Goal: Information Seeking & Learning: Learn about a topic

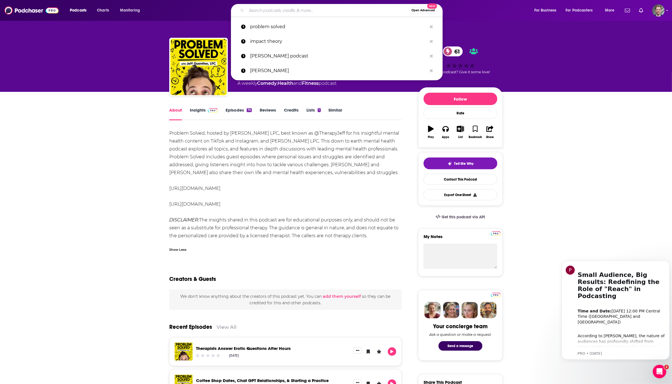
click at [352, 8] on input "Search podcasts, credits, & more..." at bounding box center [327, 10] width 162 height 9
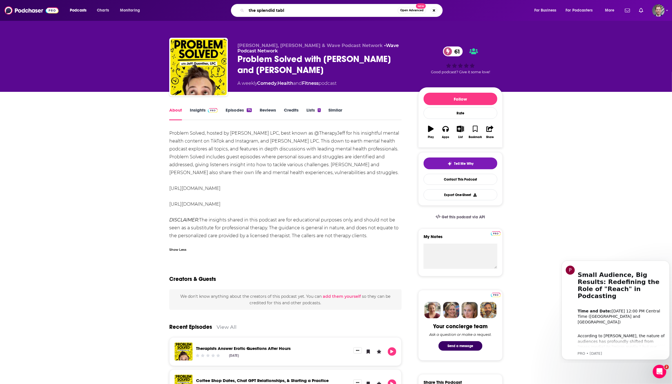
type input "the splendid table"
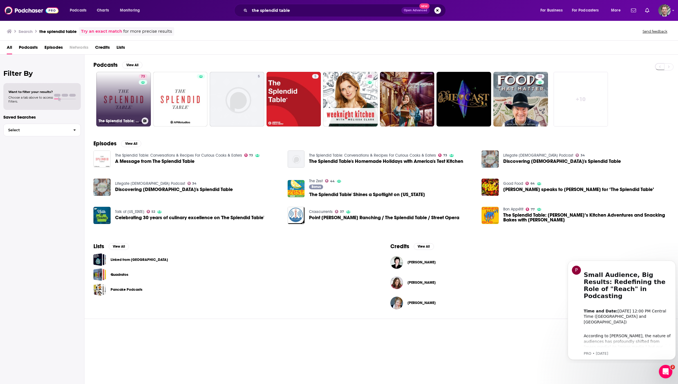
click at [126, 98] on link "73 The Splendid Table: Conversations & Recipes For Curious Cooks & Eaters" at bounding box center [123, 99] width 55 height 55
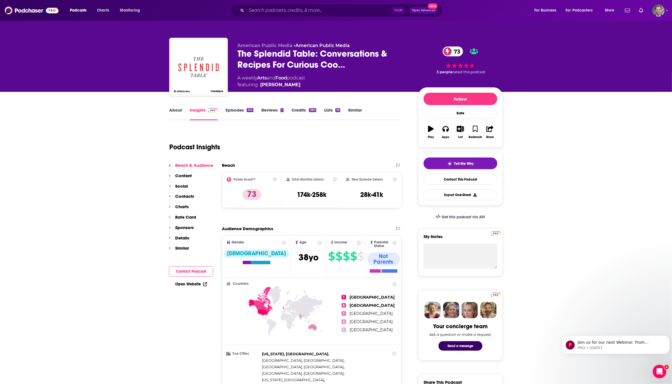
click at [179, 108] on link "About" at bounding box center [175, 113] width 13 height 13
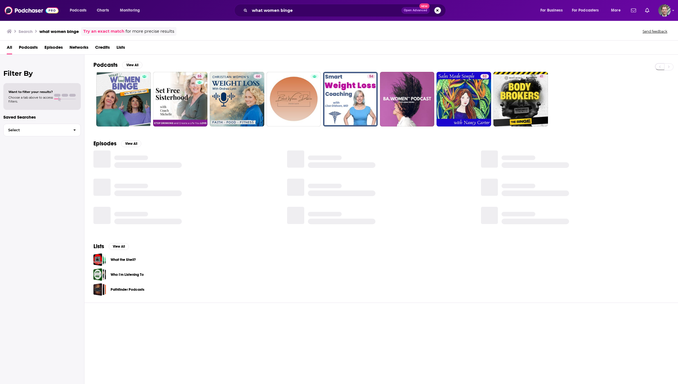
click at [437, 10] on button "Search podcasts, credits, & more..." at bounding box center [437, 10] width 7 height 7
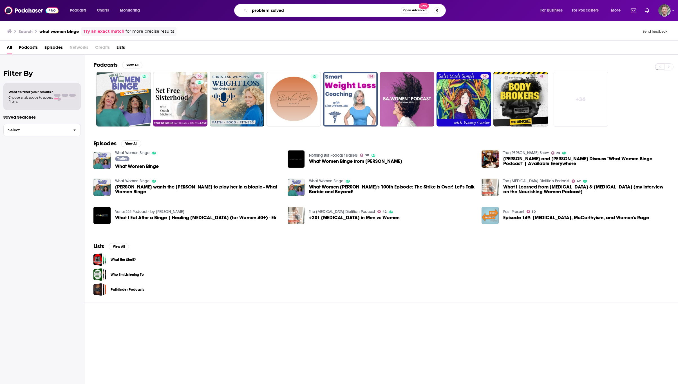
type input "problem solved"
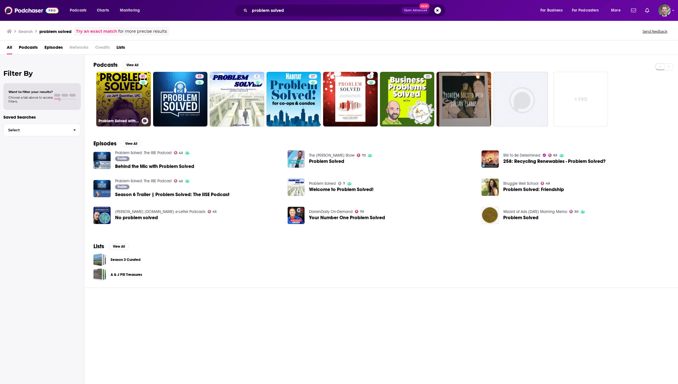
click at [133, 101] on link "61 Problem Solved with Jeff Guenther and Alex Moskovich" at bounding box center [123, 99] width 55 height 55
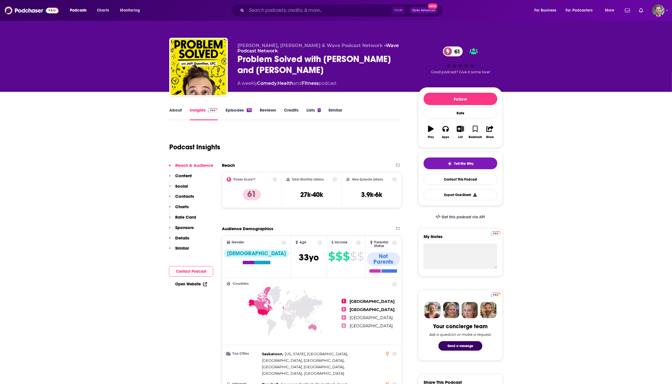
click at [229, 111] on link "Episodes 75" at bounding box center [239, 113] width 26 height 13
